Goal: Task Accomplishment & Management: Manage account settings

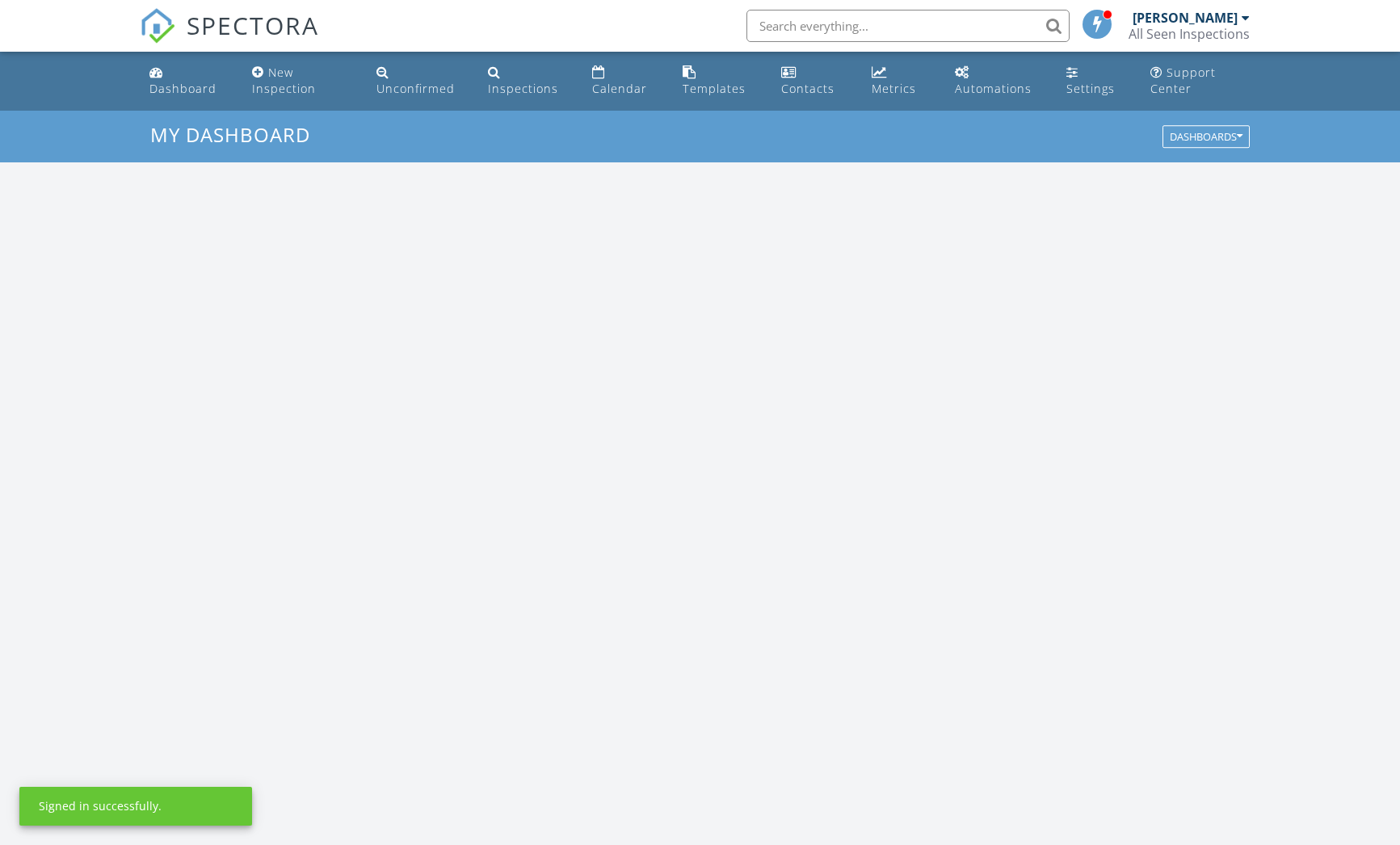
scroll to position [1495, 1424]
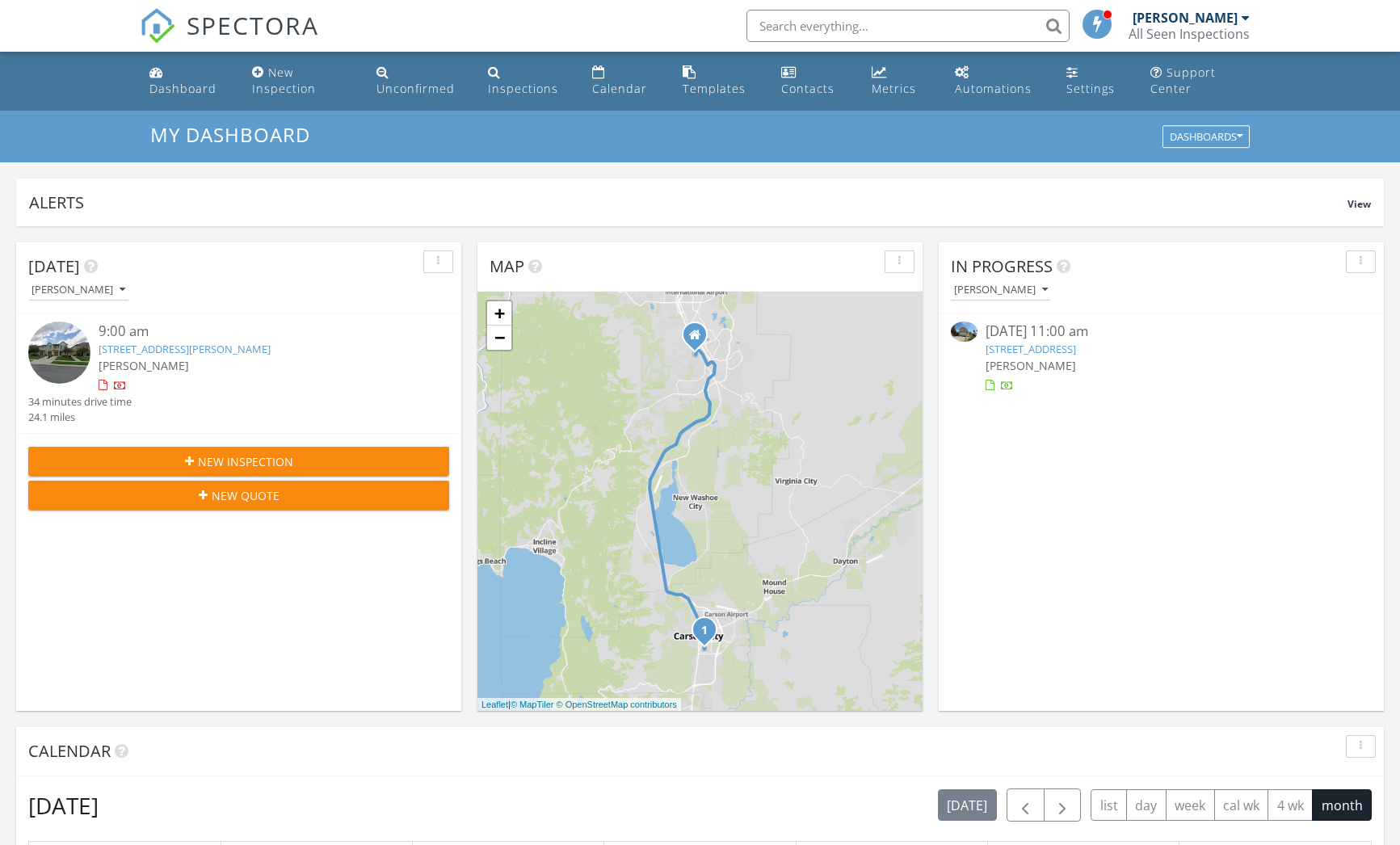
click at [1182, 20] on div "[PERSON_NAME]" at bounding box center [1184, 18] width 105 height 16
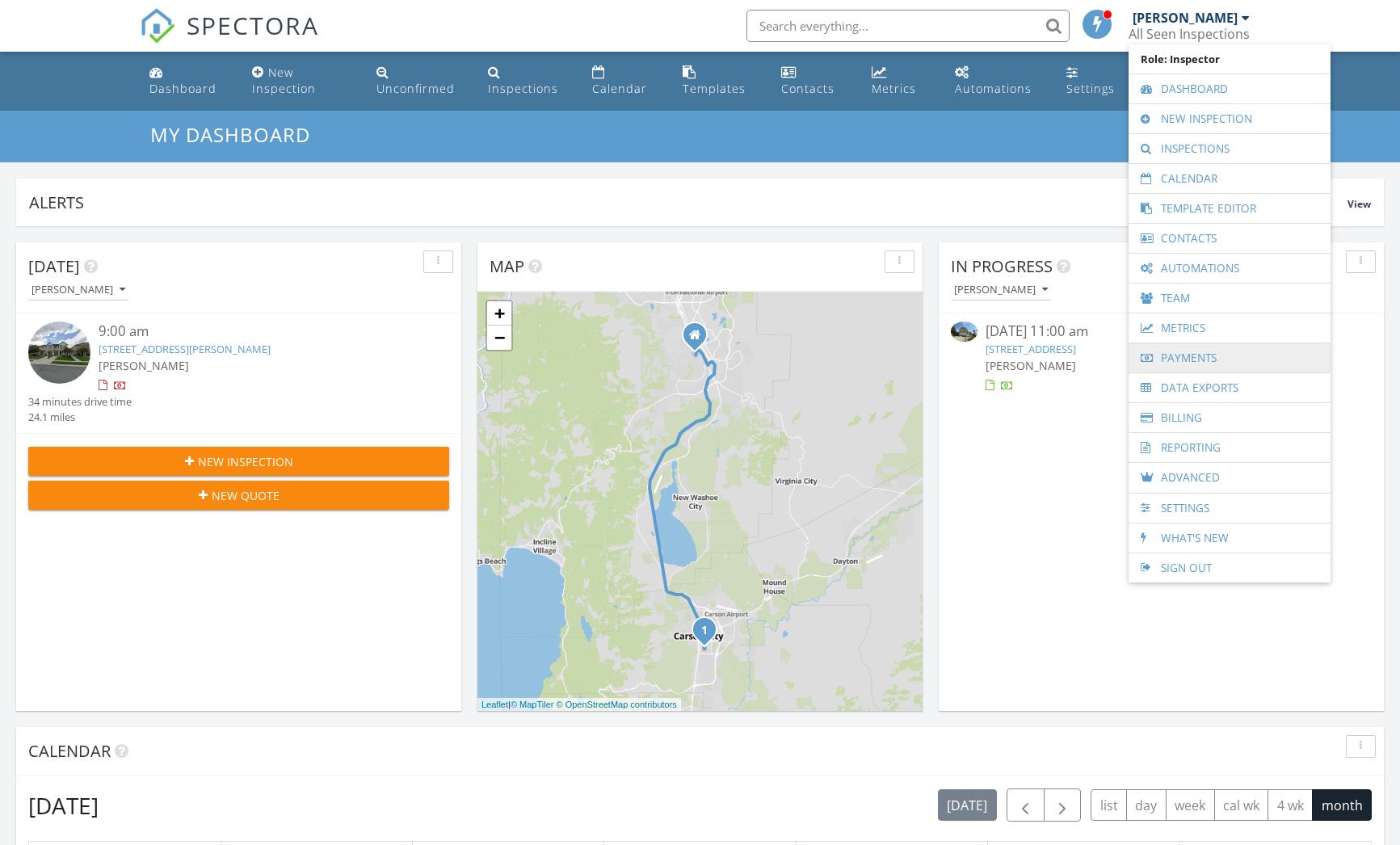
click at [1202, 361] on link "Payments" at bounding box center [1229, 358] width 185 height 29
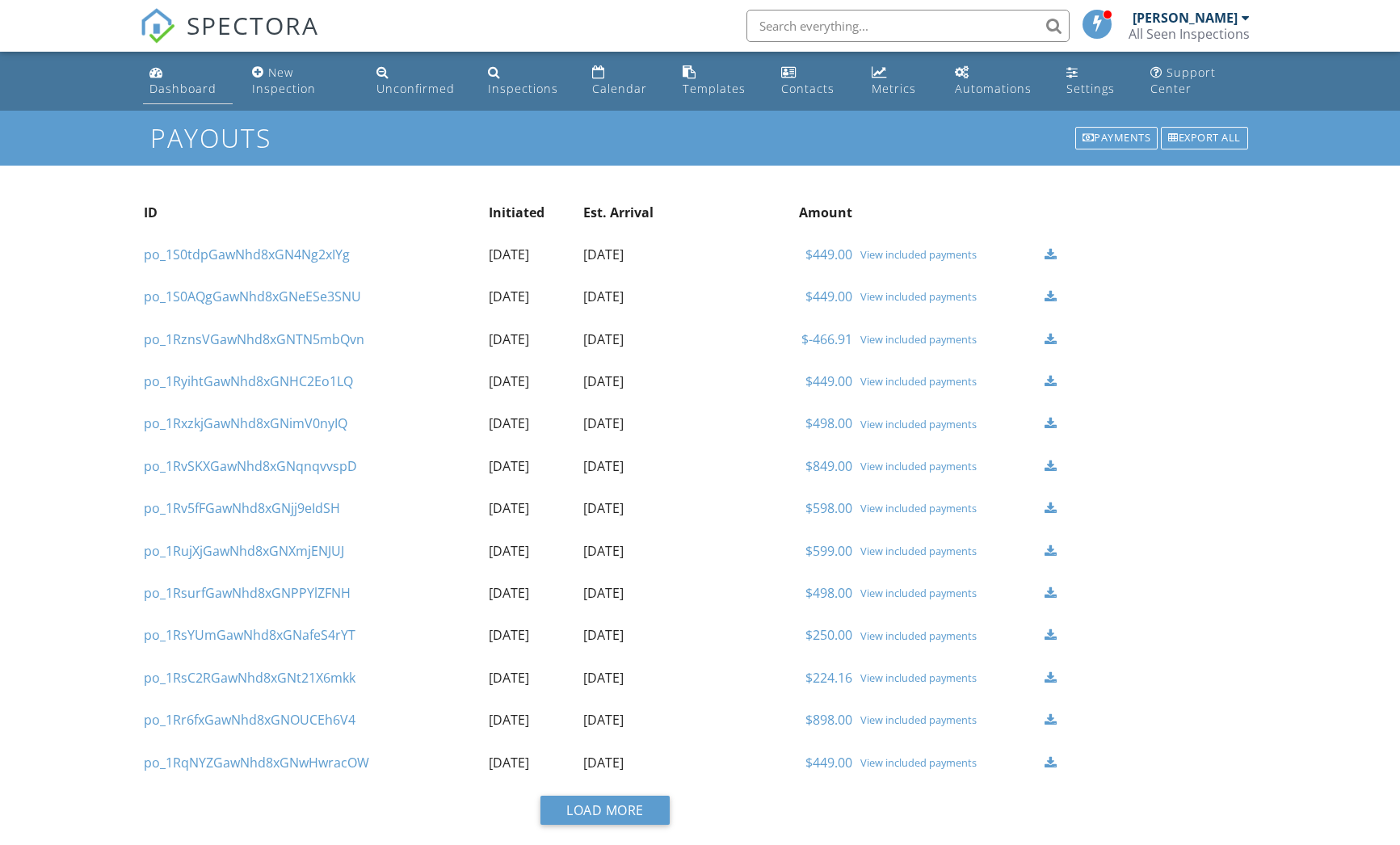
click at [179, 86] on div "Dashboard" at bounding box center [183, 88] width 67 height 15
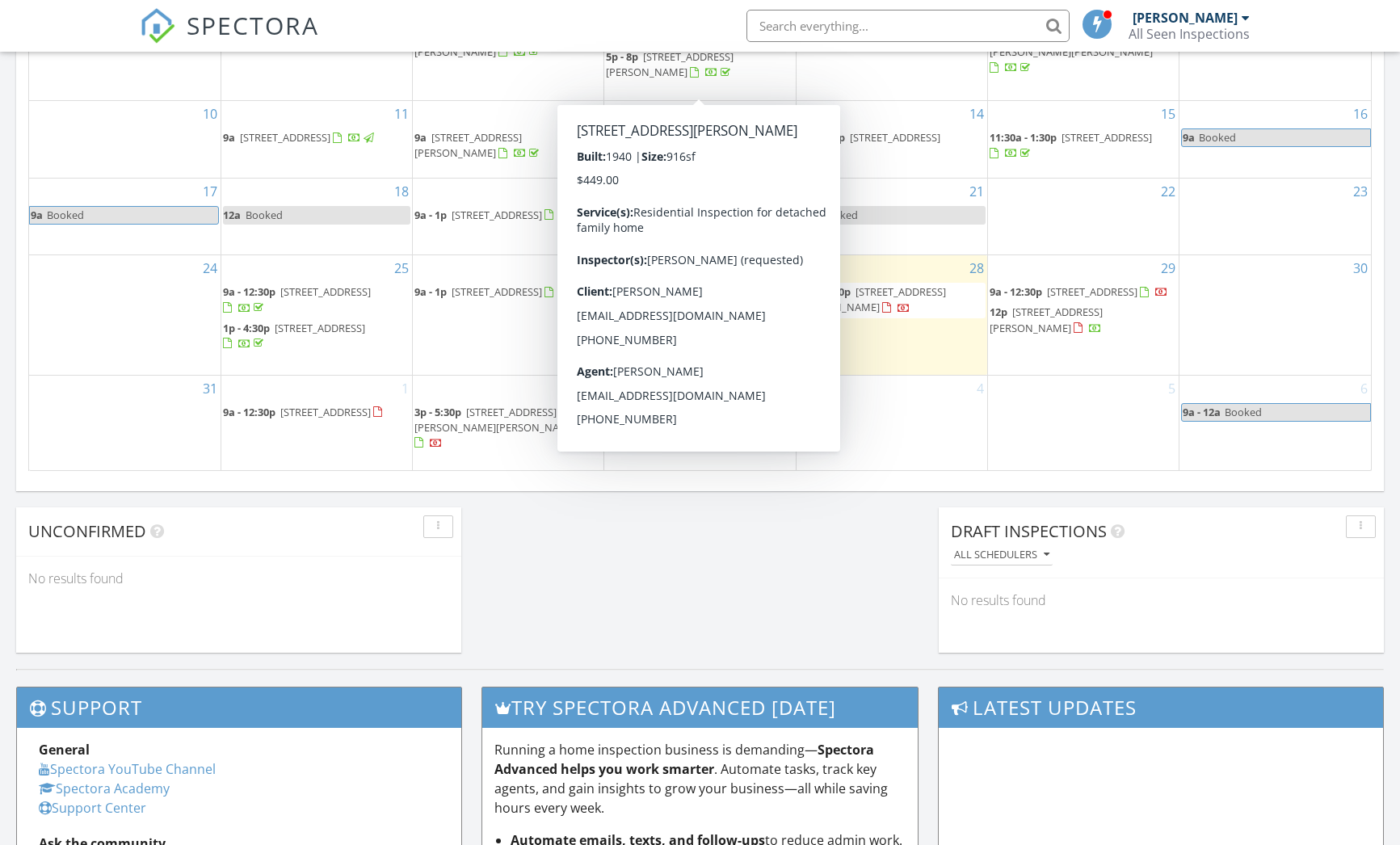
scroll to position [763, 0]
